Goal: Task Accomplishment & Management: Manage account settings

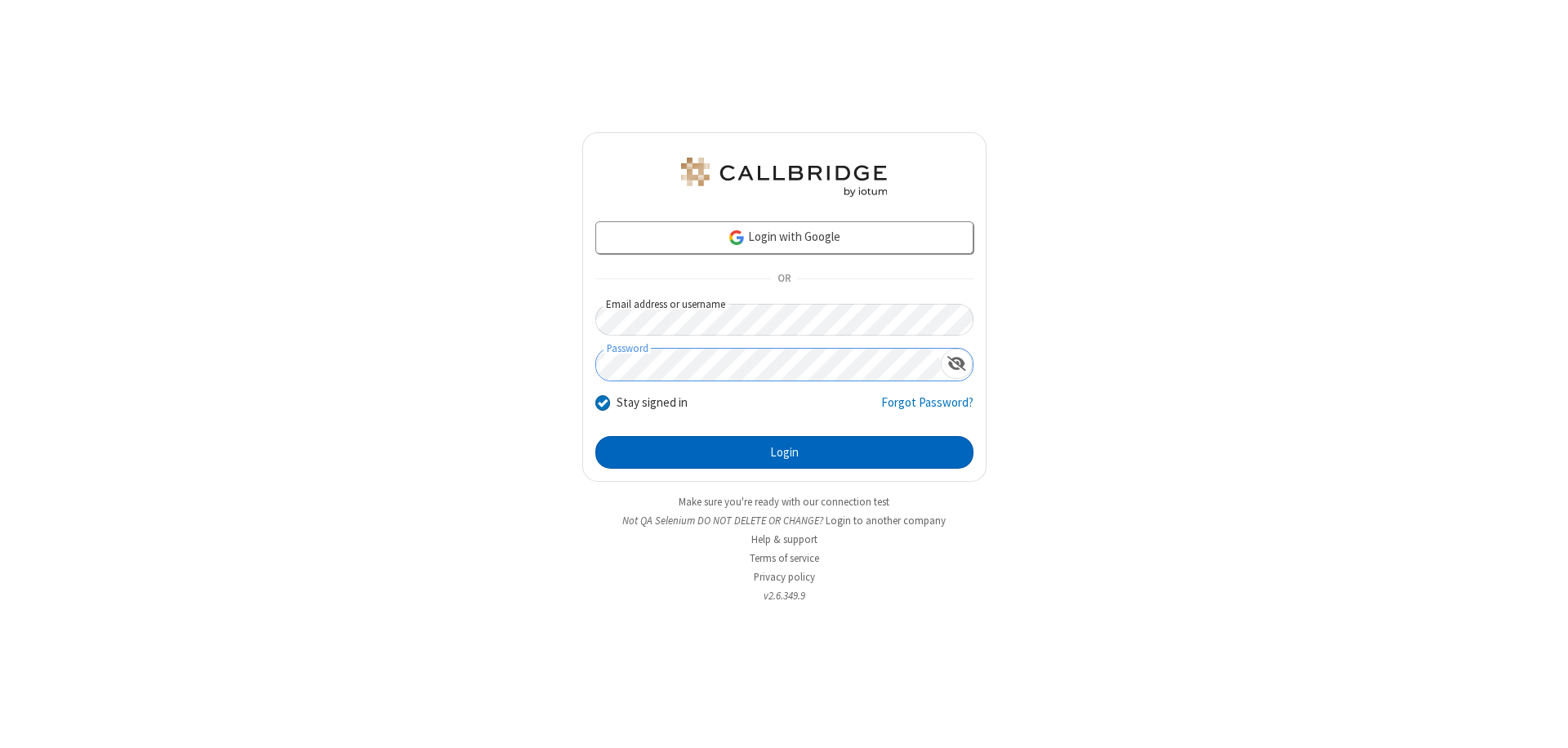
click at [784, 453] on button "Login" at bounding box center [785, 452] width 378 height 33
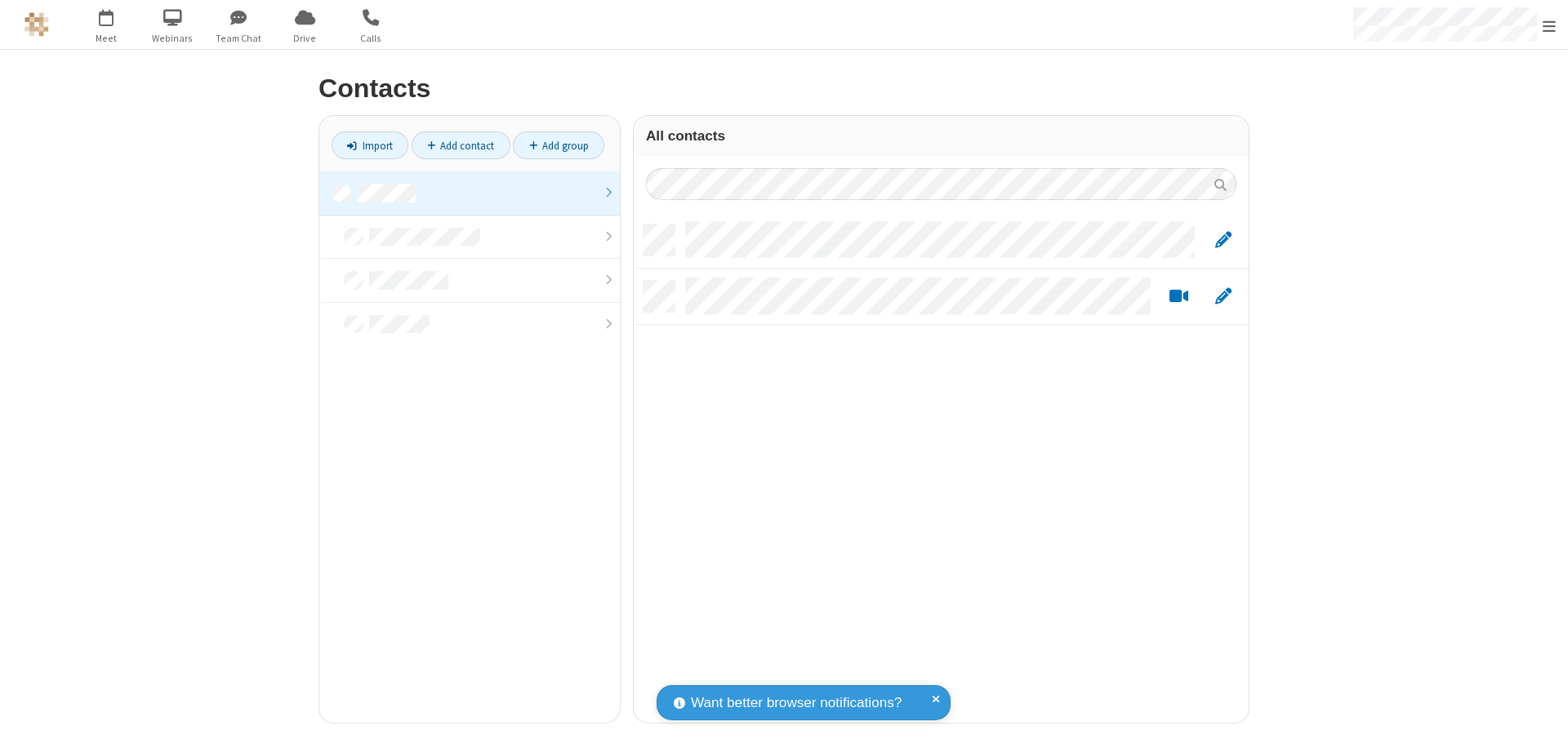
scroll to position [499, 603]
click at [469, 193] on link at bounding box center [469, 194] width 301 height 44
click at [461, 145] on link "Add contact" at bounding box center [461, 145] width 99 height 27
